Goal: Transaction & Acquisition: Purchase product/service

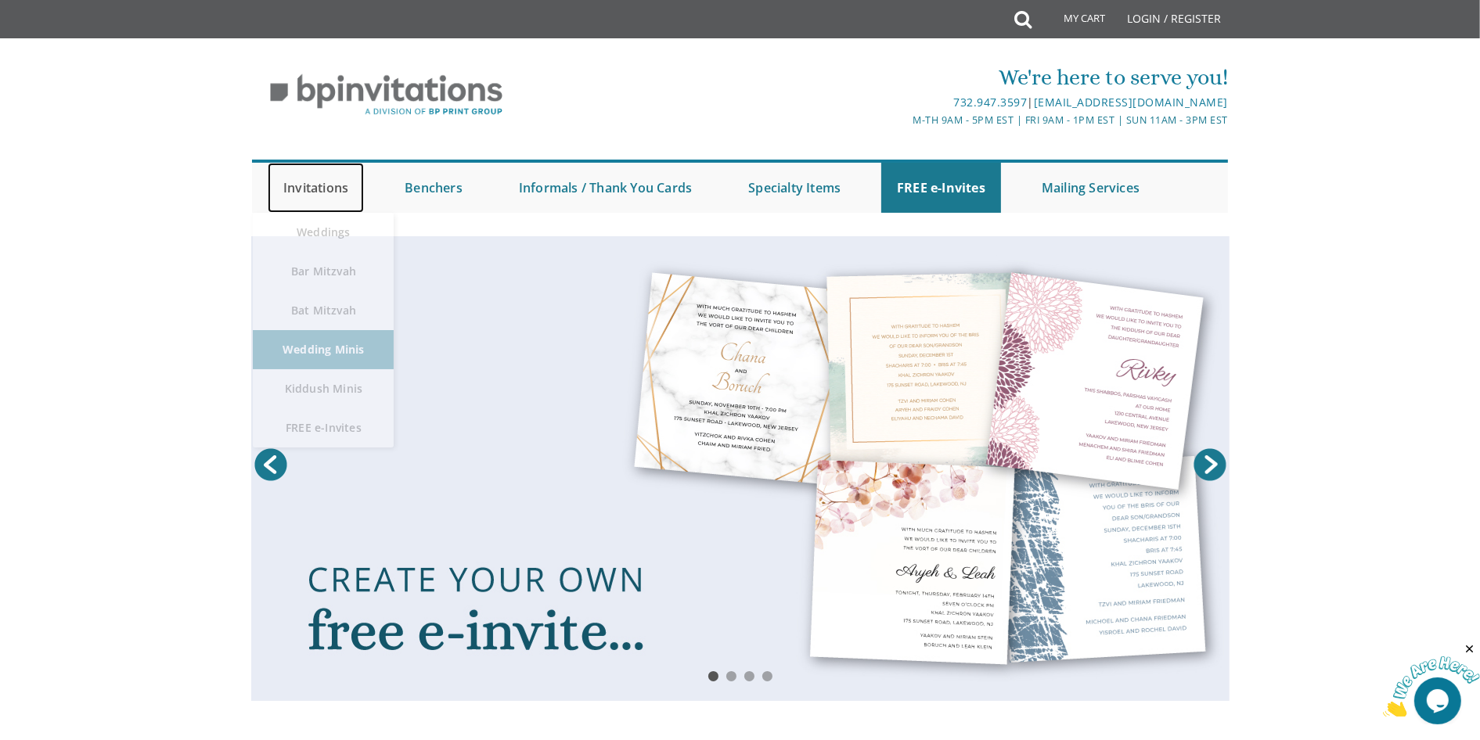
click at [342, 185] on link "Invitations" at bounding box center [316, 188] width 96 height 50
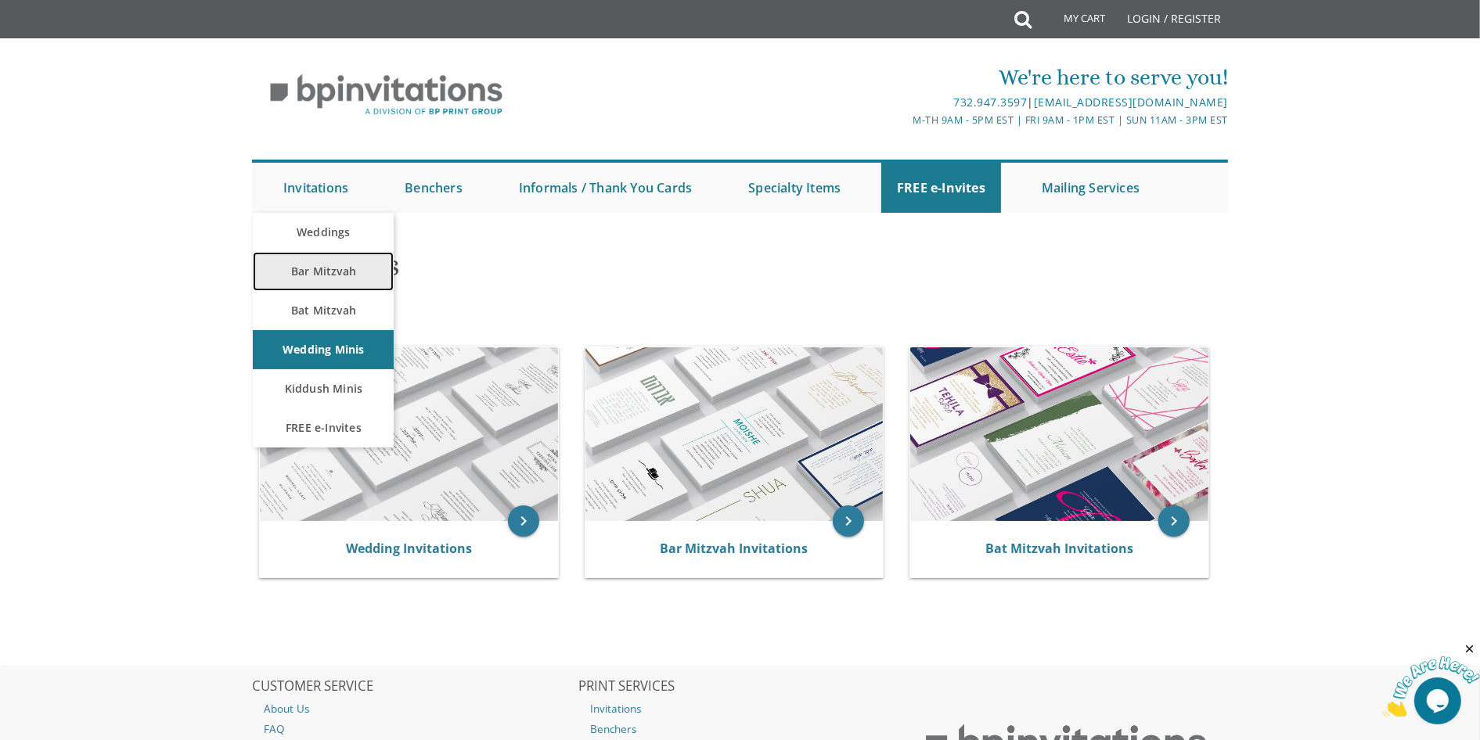
click at [309, 265] on link "Bar Mitzvah" at bounding box center [323, 271] width 141 height 39
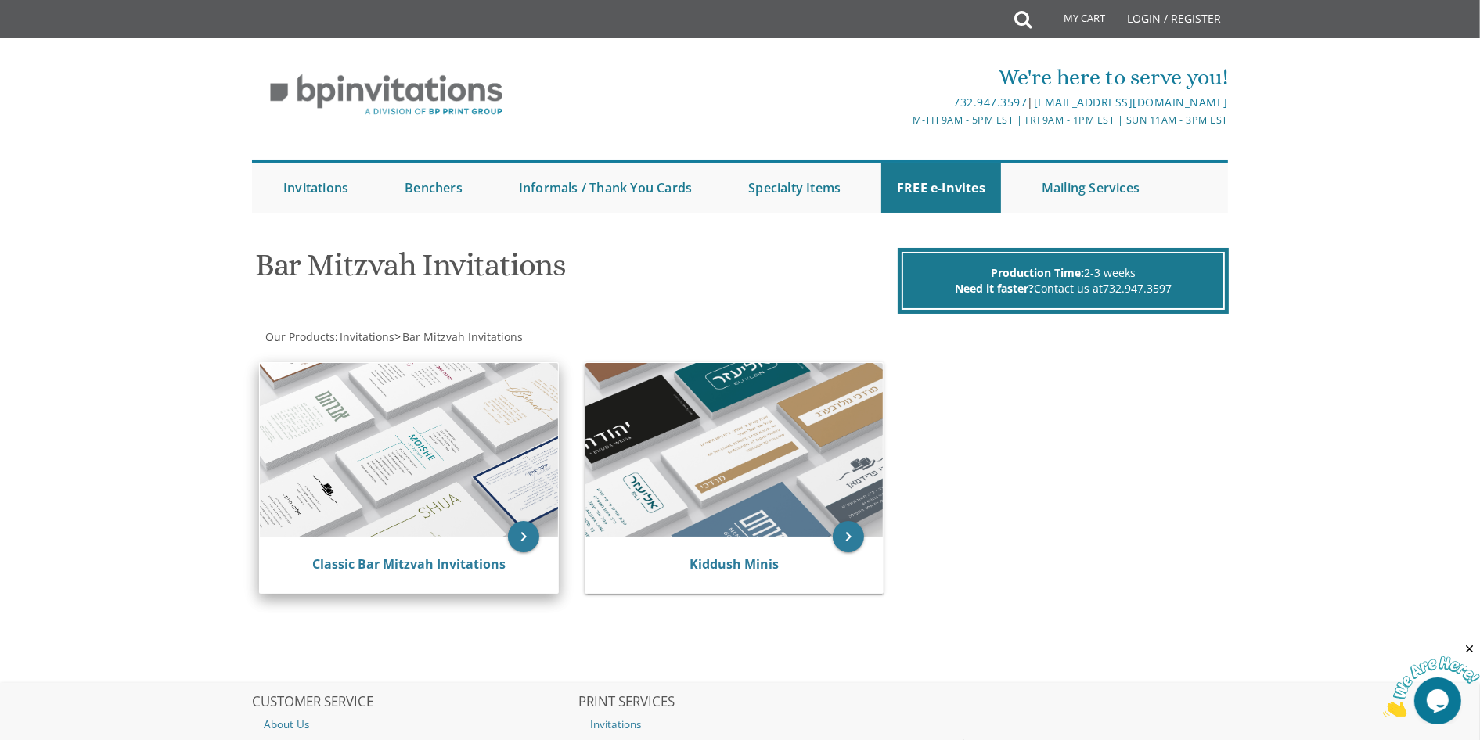
click at [456, 452] on img at bounding box center [409, 450] width 298 height 174
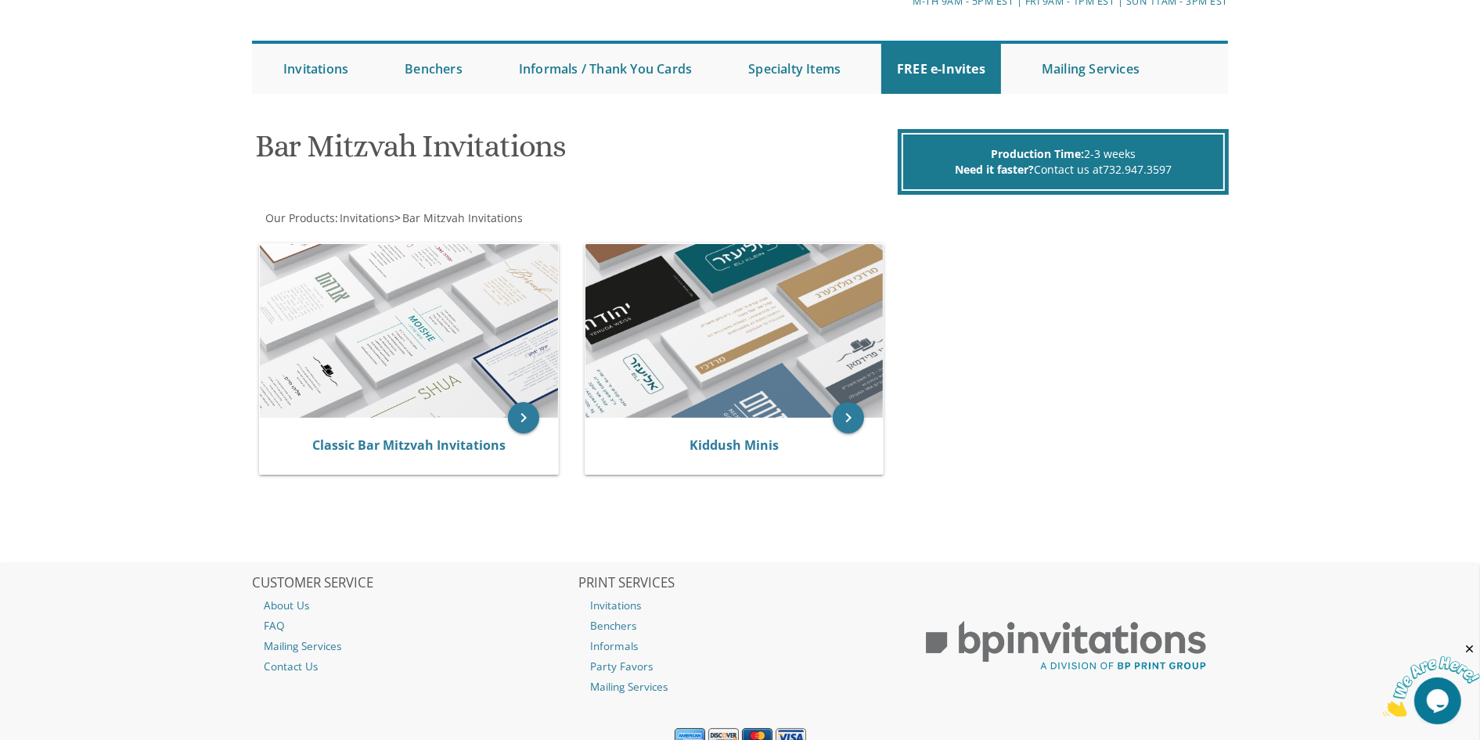
scroll to position [183, 0]
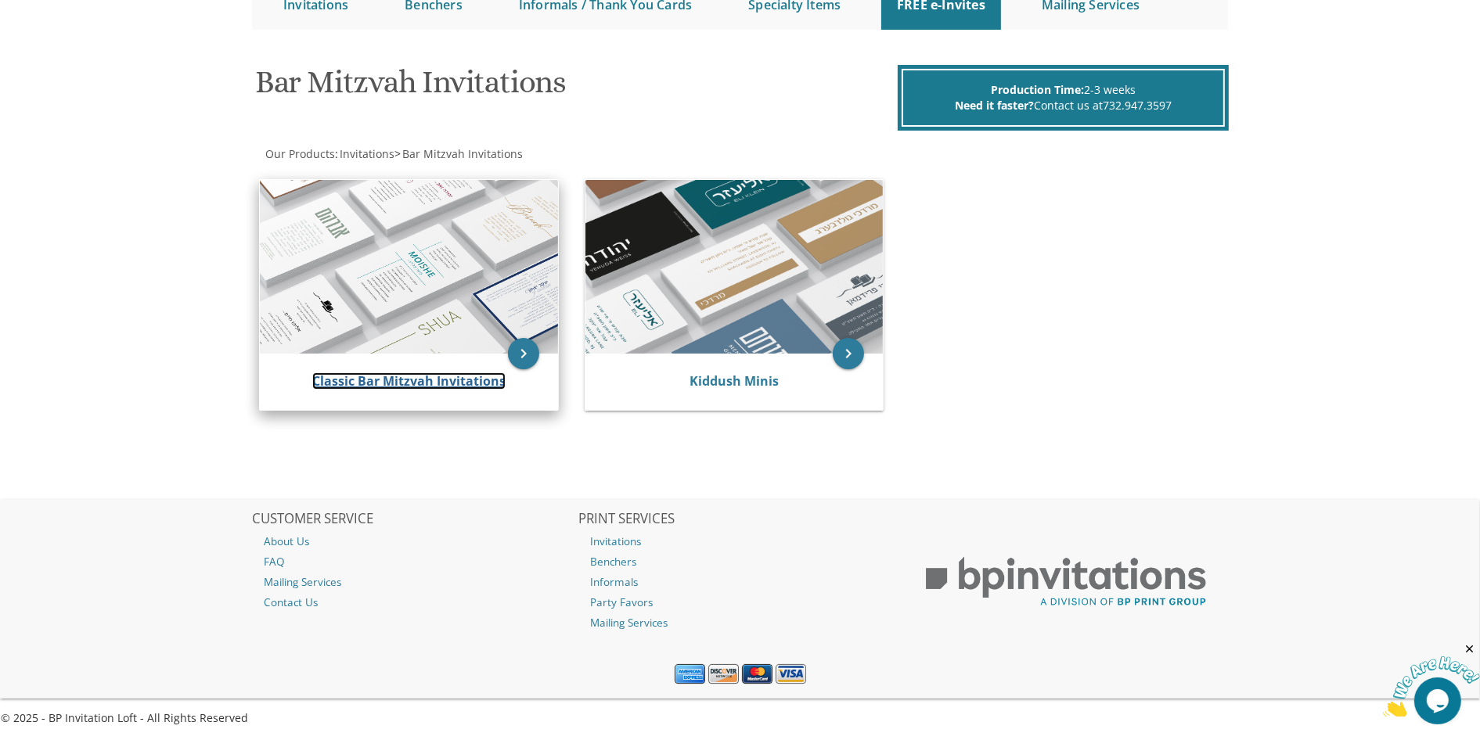
click at [447, 380] on link "Classic Bar Mitzvah Invitations" at bounding box center [408, 381] width 193 height 17
